Goal: Task Accomplishment & Management: Complete application form

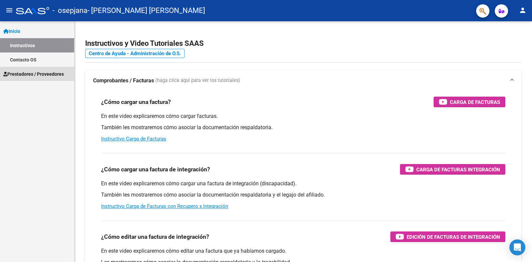
click at [40, 75] on span "Prestadores / Proveedores" at bounding box center [33, 74] width 61 height 7
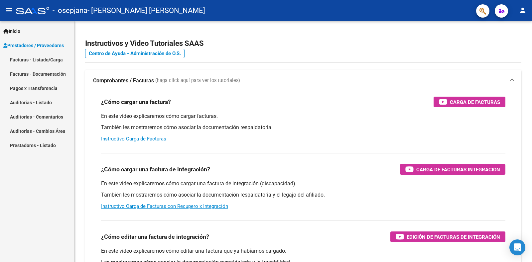
click at [43, 61] on link "Facturas - Listado/Carga" at bounding box center [37, 60] width 74 height 14
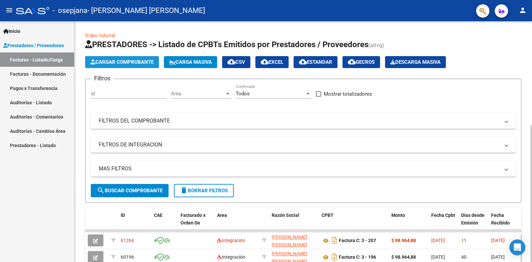
click at [124, 63] on span "Cargar Comprobante" at bounding box center [121, 62] width 63 height 6
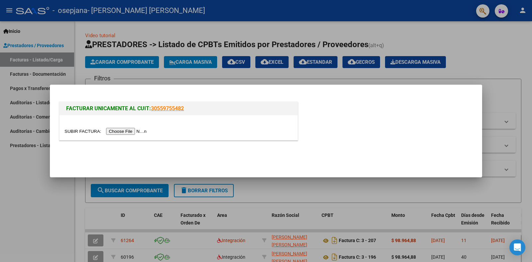
click at [131, 132] on input "file" at bounding box center [107, 131] width 84 height 7
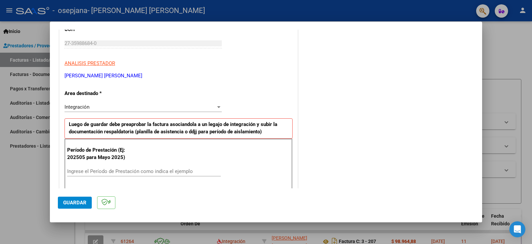
scroll to position [100, 0]
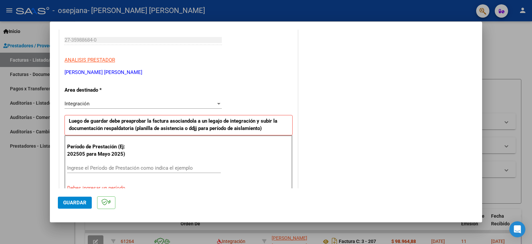
click at [131, 168] on input "Ingrese el Período de Prestación como indica el ejemplo" at bounding box center [144, 168] width 154 height 6
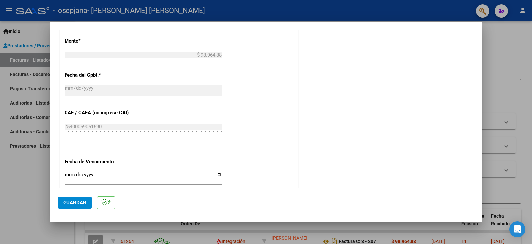
scroll to position [367, 0]
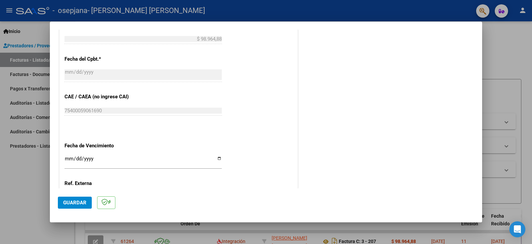
type input "202509"
click at [218, 156] on input "Ingresar la fecha" at bounding box center [143, 161] width 157 height 11
type input "[DATE]"
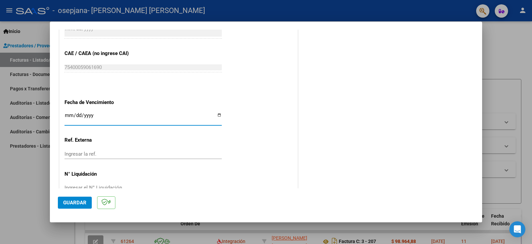
scroll to position [419, 0]
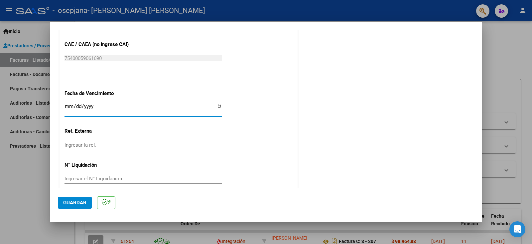
click at [79, 204] on span "Guardar" at bounding box center [74, 202] width 23 height 6
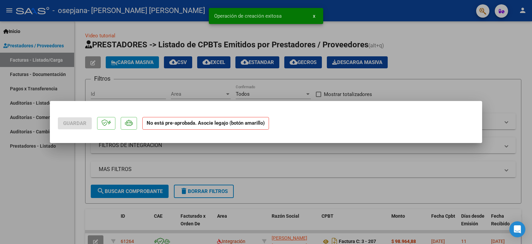
scroll to position [0, 0]
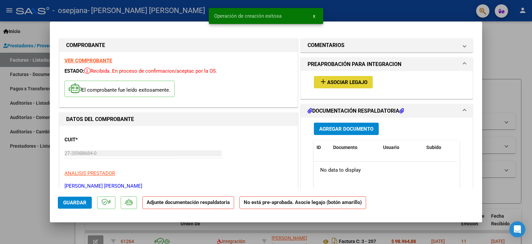
click at [350, 84] on span "Asociar Legajo" at bounding box center [347, 82] width 40 height 6
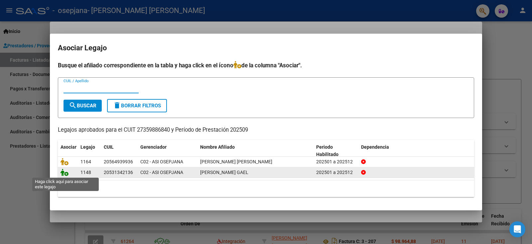
click at [66, 174] on icon at bounding box center [65, 171] width 8 height 7
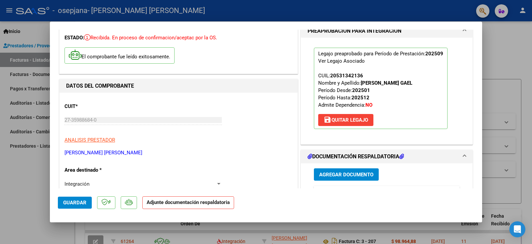
scroll to position [100, 0]
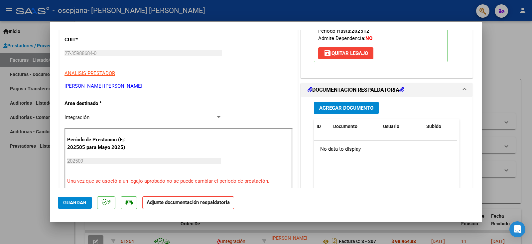
click at [347, 109] on span "Agregar Documento" at bounding box center [346, 108] width 54 height 6
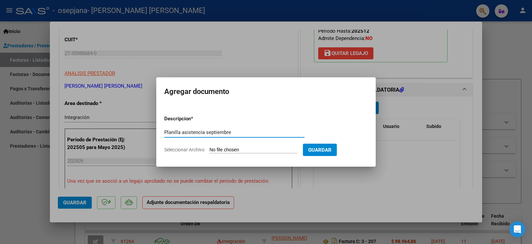
type input "Planilla asistencia septiembre"
click at [195, 148] on span "Seleccionar Archivo" at bounding box center [184, 149] width 40 height 5
click at [210, 148] on input "Seleccionar Archivo" at bounding box center [254, 150] width 88 height 6
type input "C:\fakepath\Planilla Gael septiembre.pdf"
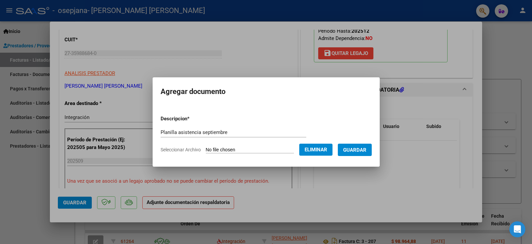
click at [345, 149] on span "Guardar" at bounding box center [354, 150] width 23 height 6
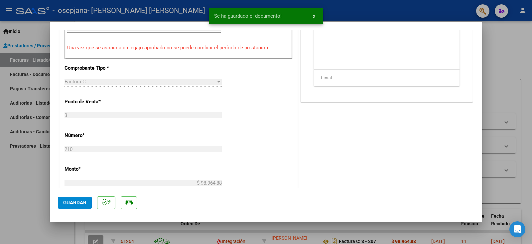
scroll to position [266, 0]
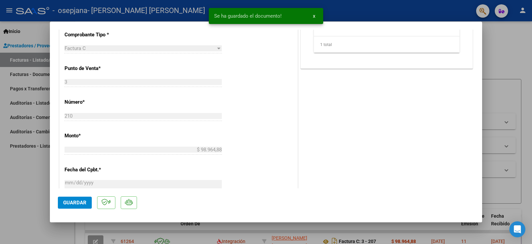
click at [72, 203] on span "Guardar" at bounding box center [74, 202] width 23 height 6
click at [341, 8] on div at bounding box center [266, 122] width 532 height 244
click at [341, 8] on div "- osepjana - [PERSON_NAME] [PERSON_NAME]" at bounding box center [243, 10] width 455 height 15
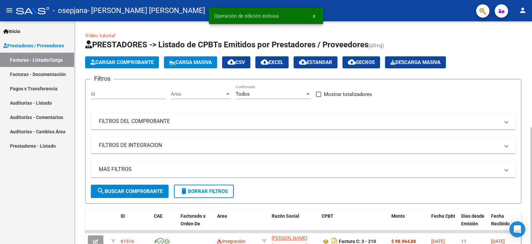
scroll to position [33, 0]
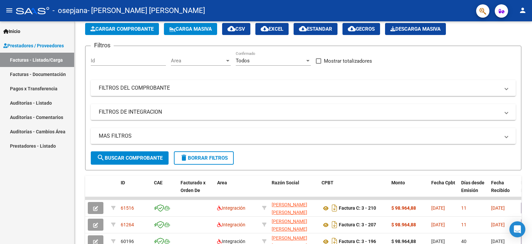
click at [526, 10] on mat-icon "person" at bounding box center [523, 10] width 8 height 8
click at [519, 48] on button "exit_to_app Salir" at bounding box center [509, 44] width 41 height 16
